Goal: Information Seeking & Learning: Learn about a topic

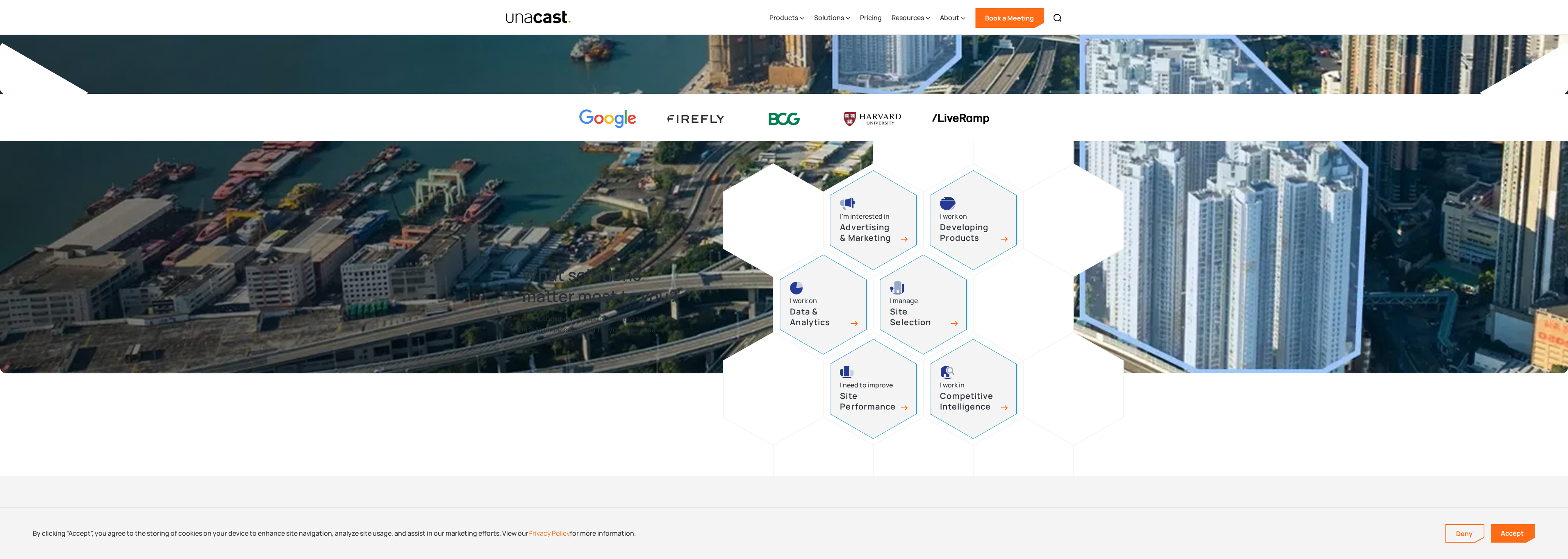
scroll to position [336, 0]
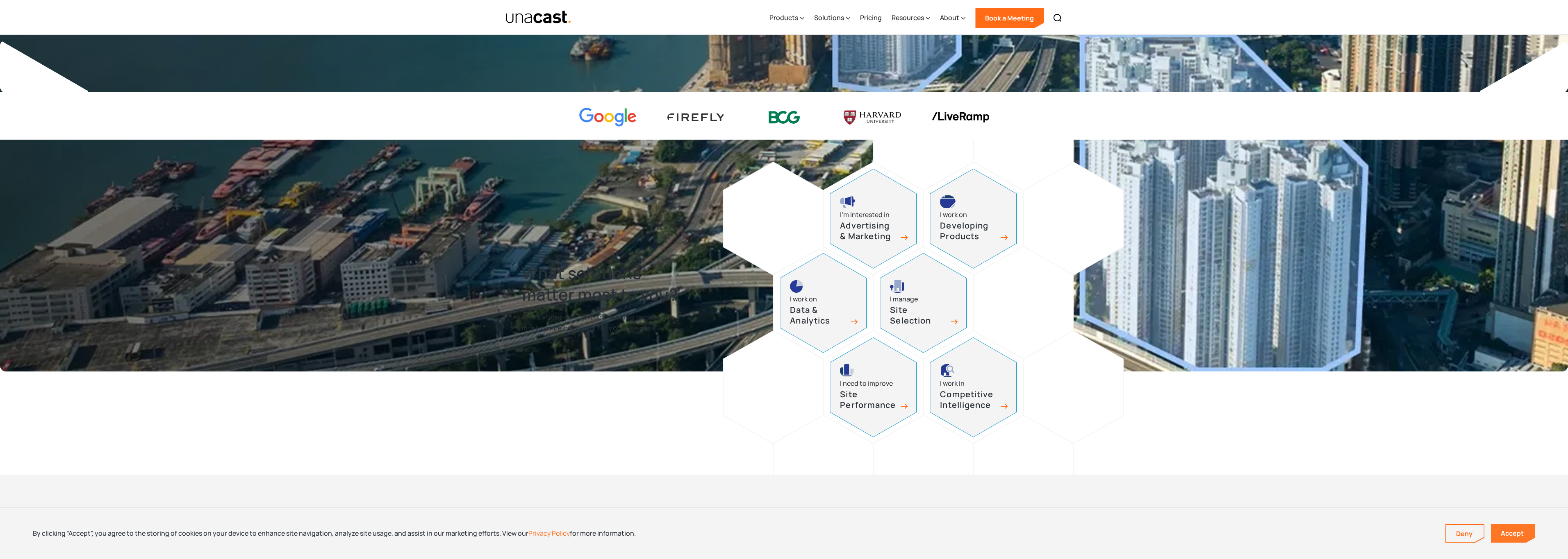
click at [1529, 530] on link "Accept" at bounding box center [1513, 533] width 44 height 18
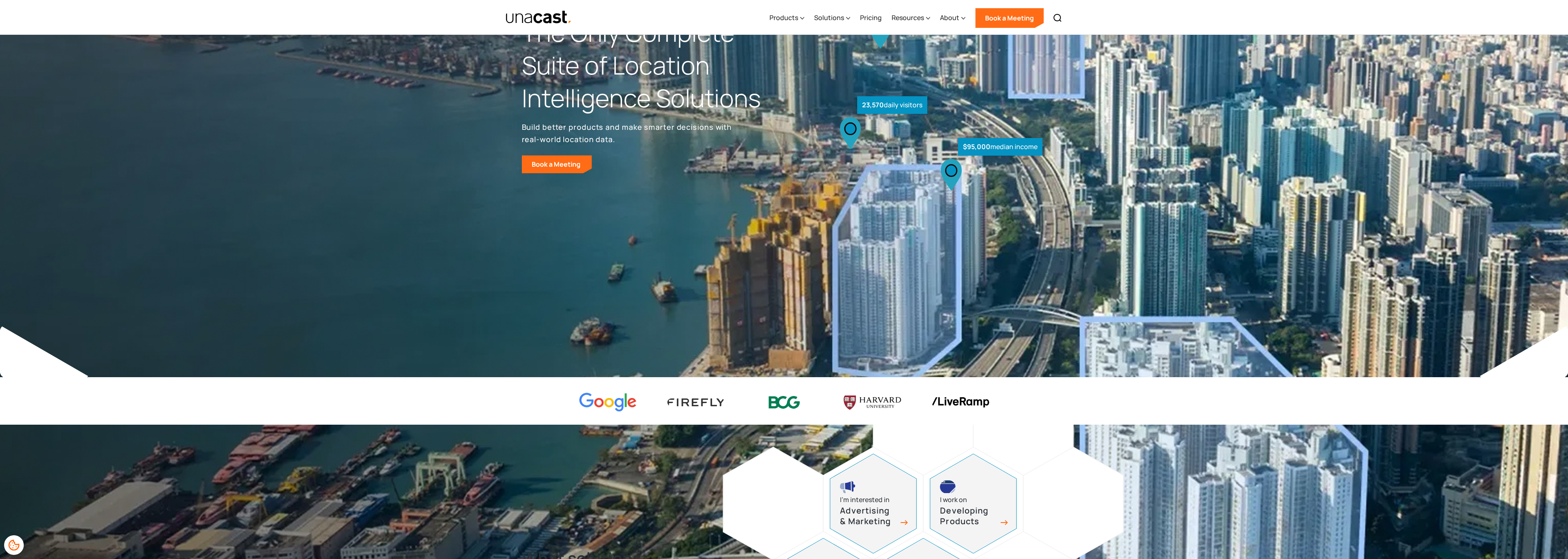
scroll to position [0, 0]
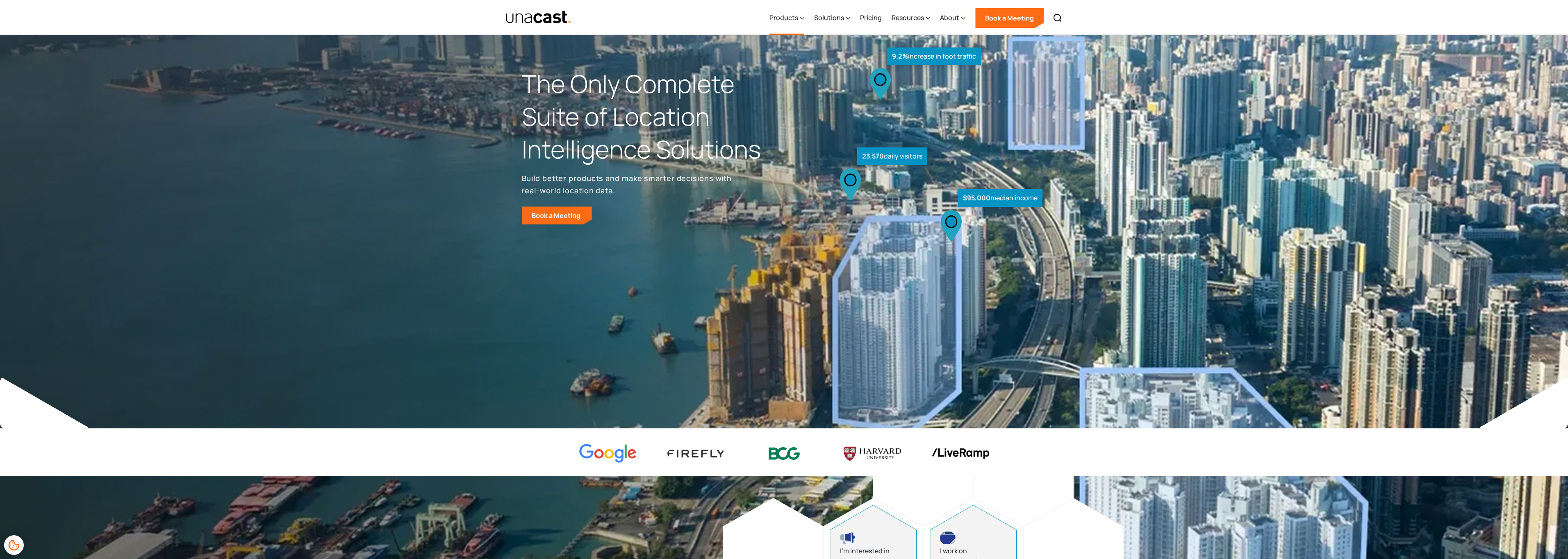
click at [804, 19] on icon at bounding box center [802, 18] width 4 height 9
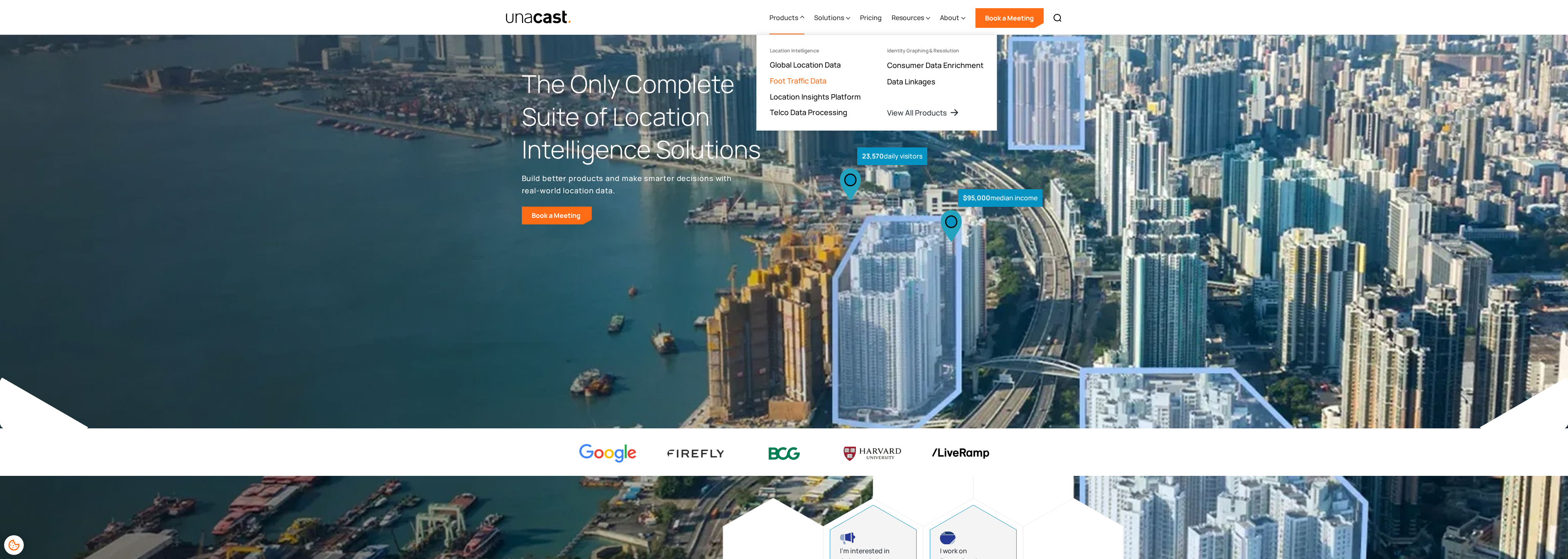
click at [817, 78] on link "Foot Traffic Data" at bounding box center [798, 81] width 57 height 10
click at [816, 77] on link "Foot Traffic Data" at bounding box center [798, 81] width 57 height 10
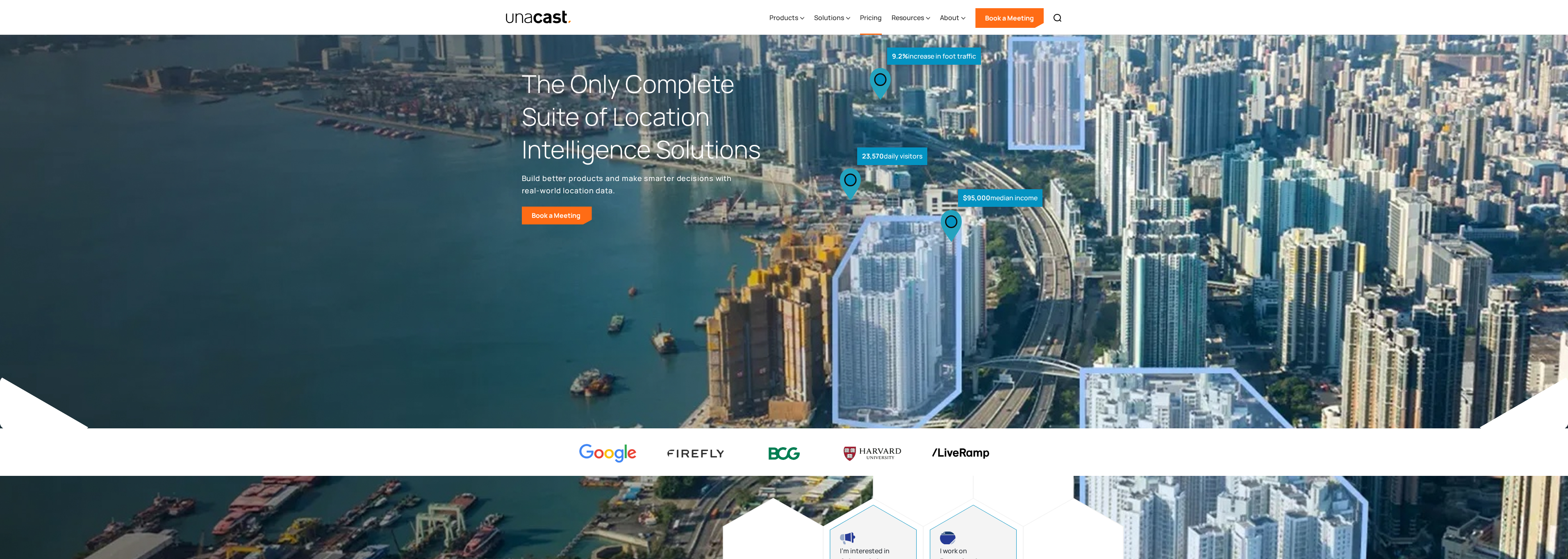
click at [868, 17] on link "Pricing" at bounding box center [871, 18] width 22 height 33
